Goal: Information Seeking & Learning: Understand process/instructions

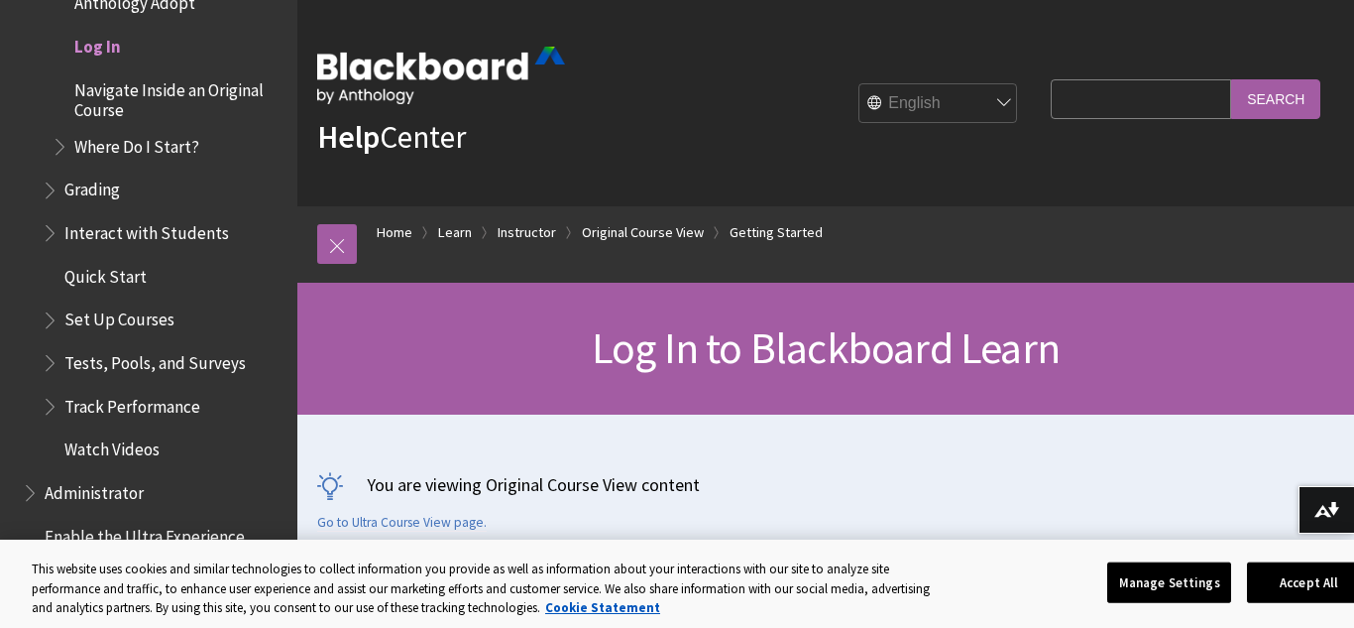
click at [95, 43] on span "Log In" at bounding box center [97, 43] width 47 height 27
click at [459, 229] on link "Learn" at bounding box center [455, 232] width 34 height 25
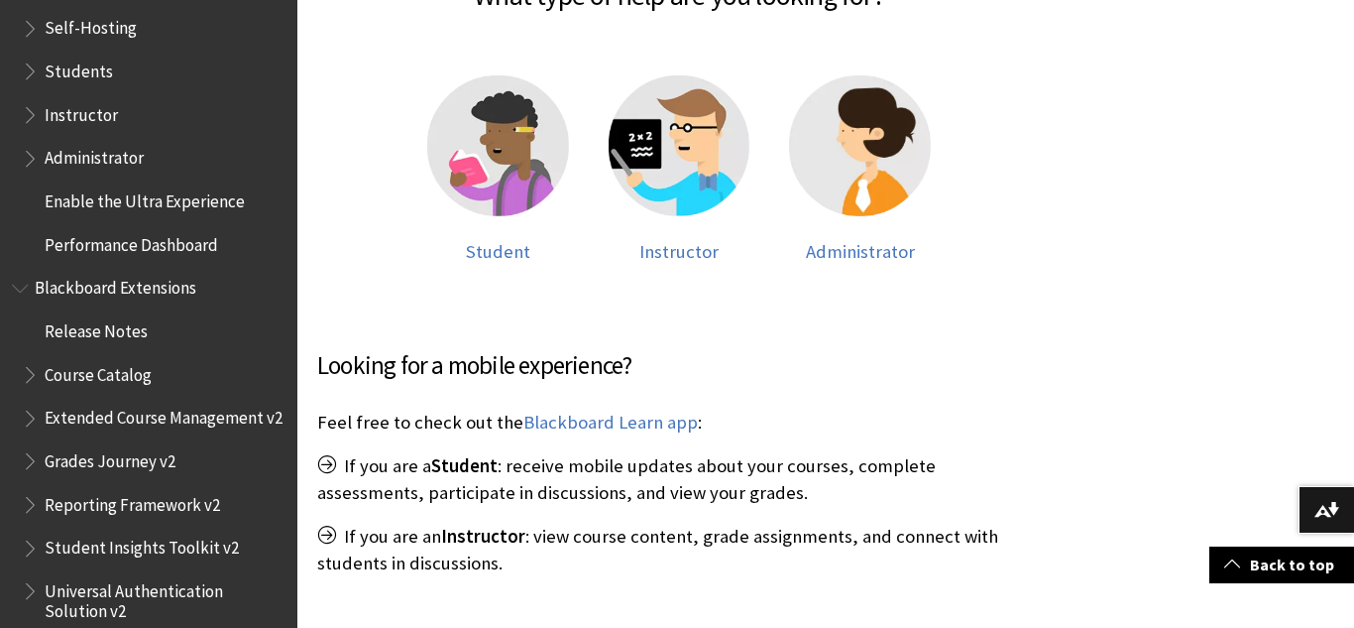
scroll to position [2117, 0]
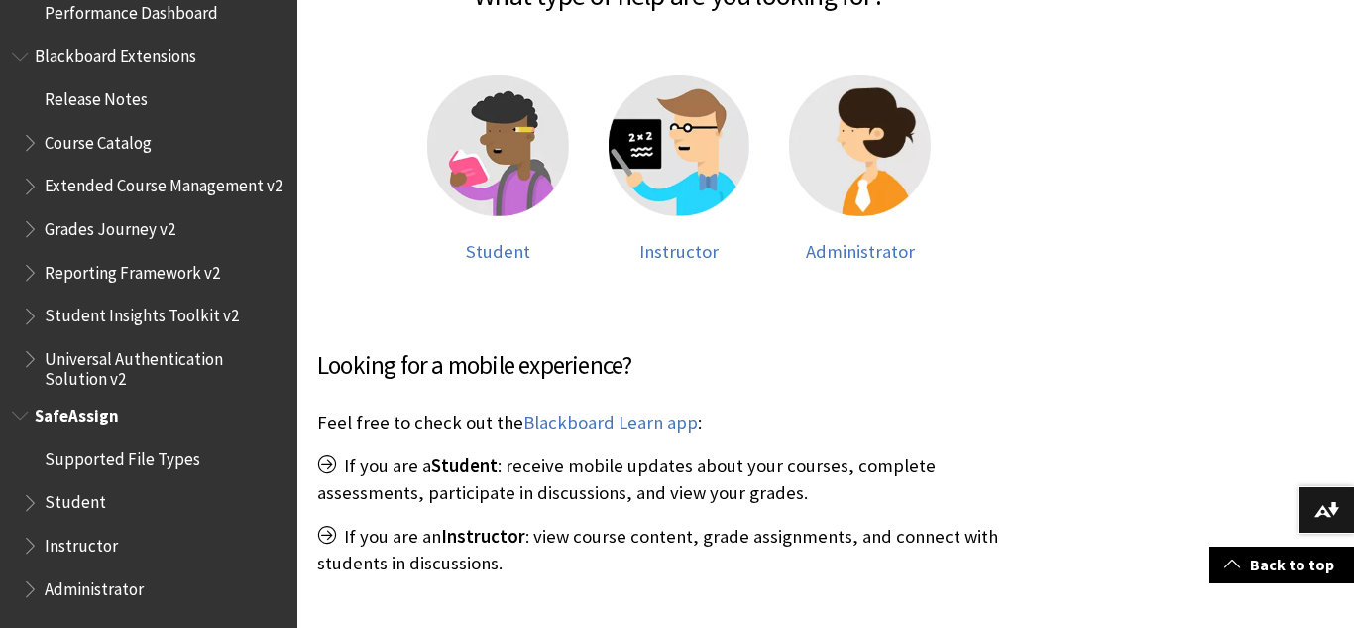
click at [70, 501] on span "Student" at bounding box center [75, 499] width 61 height 27
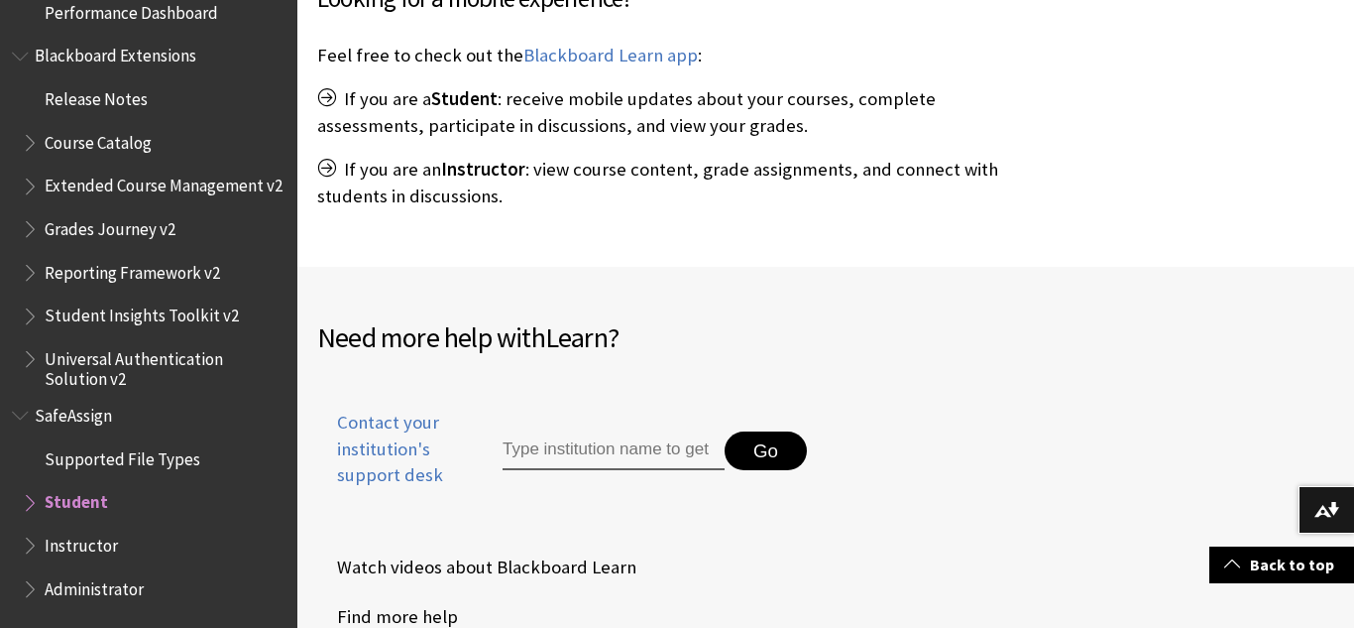
scroll to position [891, 0]
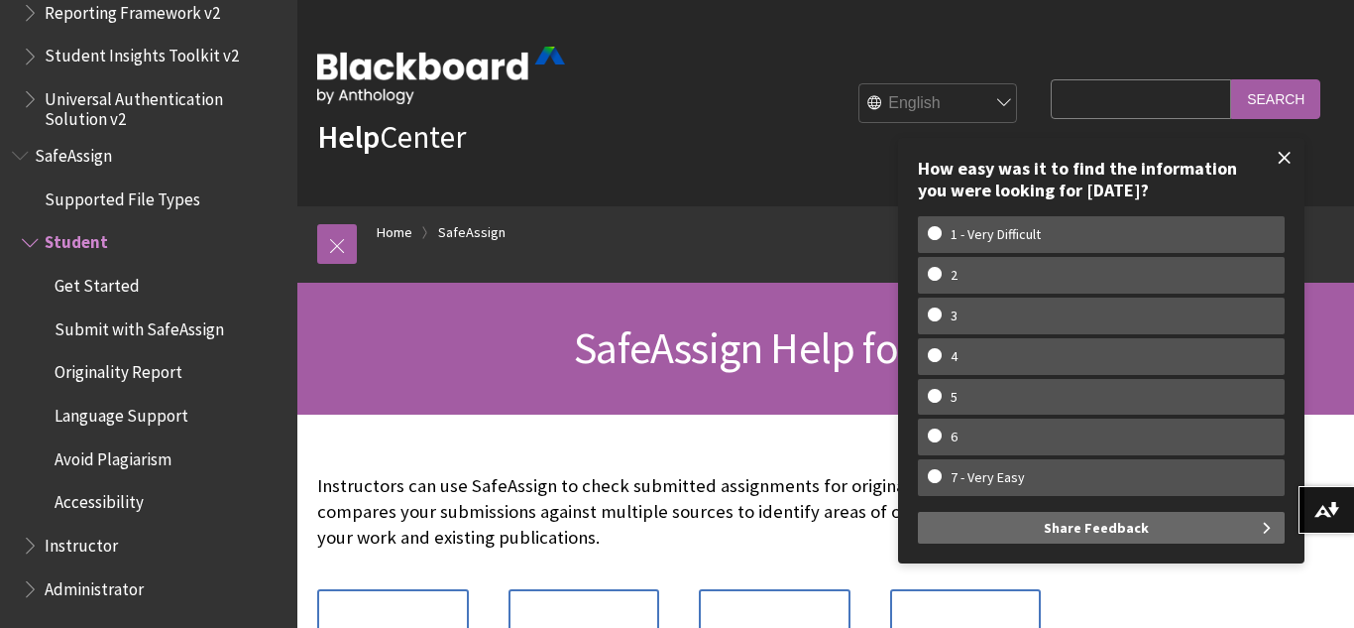
click at [1289, 164] on span at bounding box center [1285, 158] width 42 height 42
